Goal: Find specific page/section: Find specific page/section

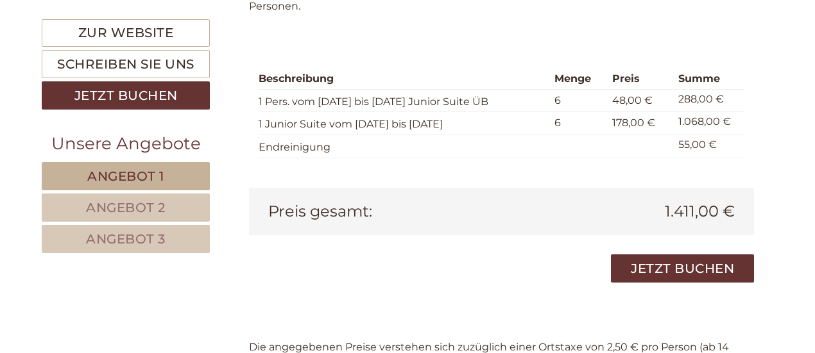
scroll to position [3275, 0]
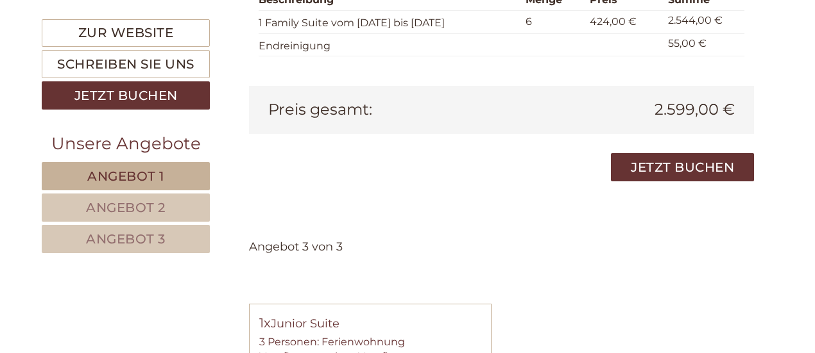
click at [174, 238] on link "Angebot 3" at bounding box center [126, 239] width 168 height 28
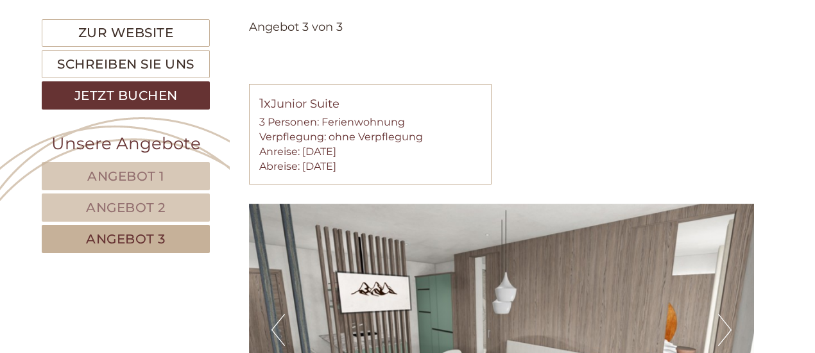
click at [296, 133] on small "Verpflegung:" at bounding box center [292, 137] width 67 height 12
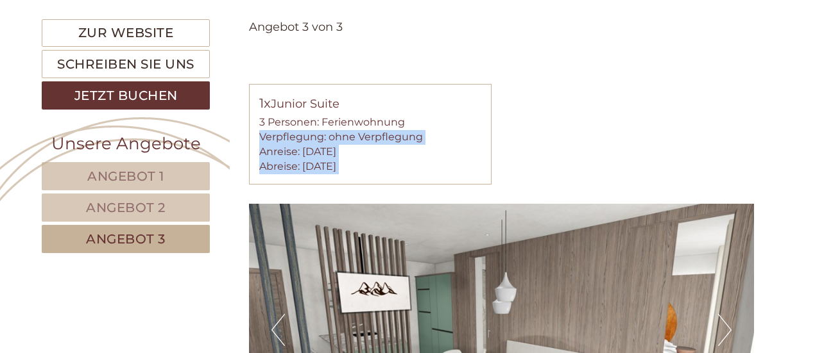
drag, startPoint x: 296, startPoint y: 133, endPoint x: 432, endPoint y: 191, distance: 148.0
click at [336, 156] on b "[DATE]" at bounding box center [319, 152] width 34 height 12
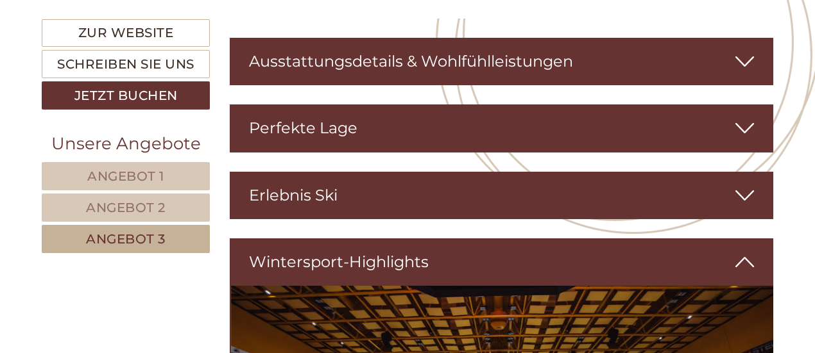
scroll to position [1623, 0]
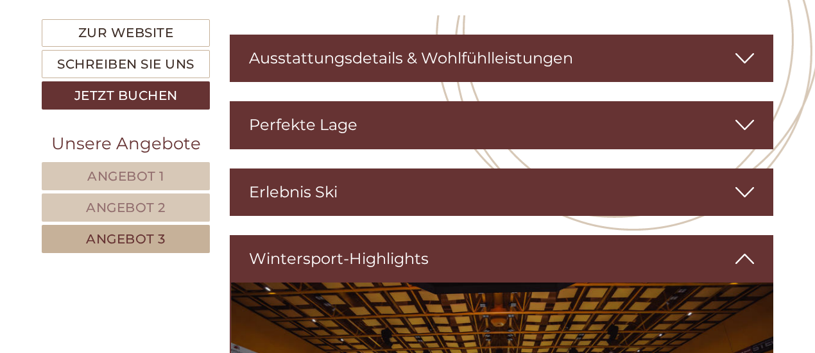
click at [392, 75] on div "Ausstattungsdetails & Wohlfühlleistungen" at bounding box center [502, 58] width 544 height 47
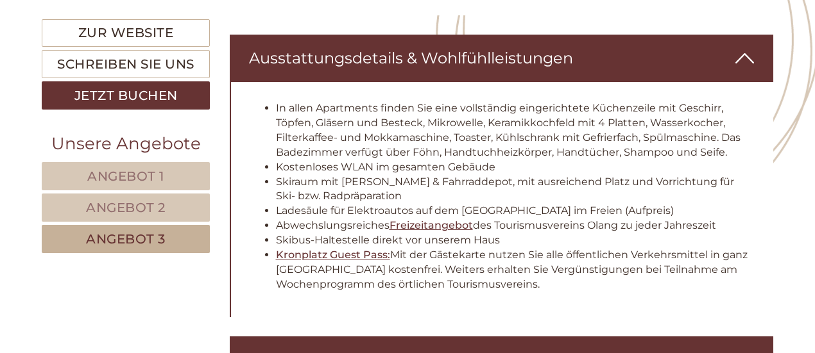
click at [423, 46] on div "Ausstattungsdetails & Wohlfühlleistungen" at bounding box center [502, 58] width 544 height 47
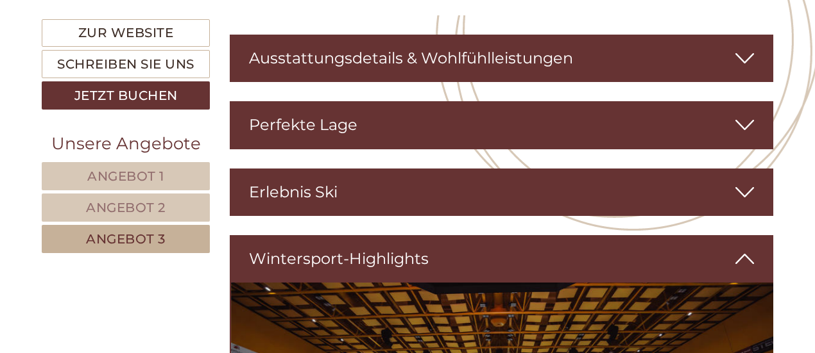
click at [413, 123] on div "Perfekte Lage" at bounding box center [502, 124] width 544 height 47
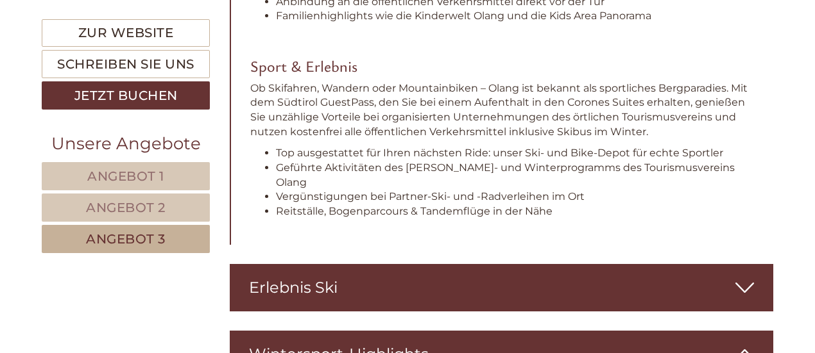
scroll to position [1906, 0]
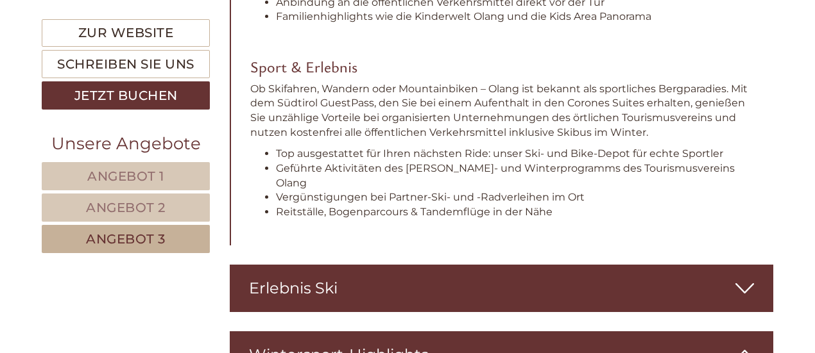
click at [479, 275] on div "Erlebnis Ski" at bounding box center [502, 288] width 544 height 47
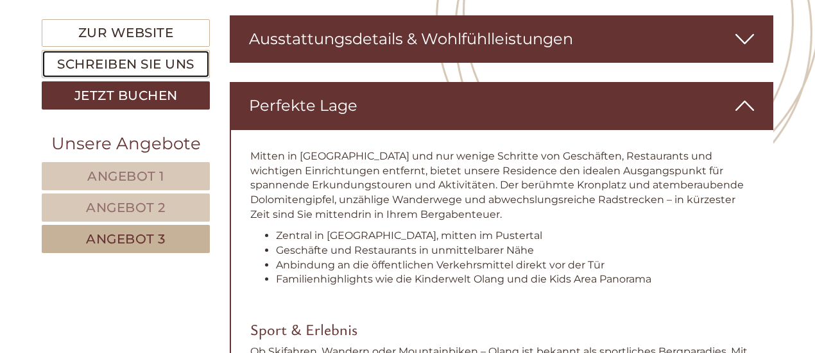
click at [195, 63] on link "Schreiben Sie uns" at bounding box center [126, 64] width 168 height 28
